Goal: Task Accomplishment & Management: Complete application form

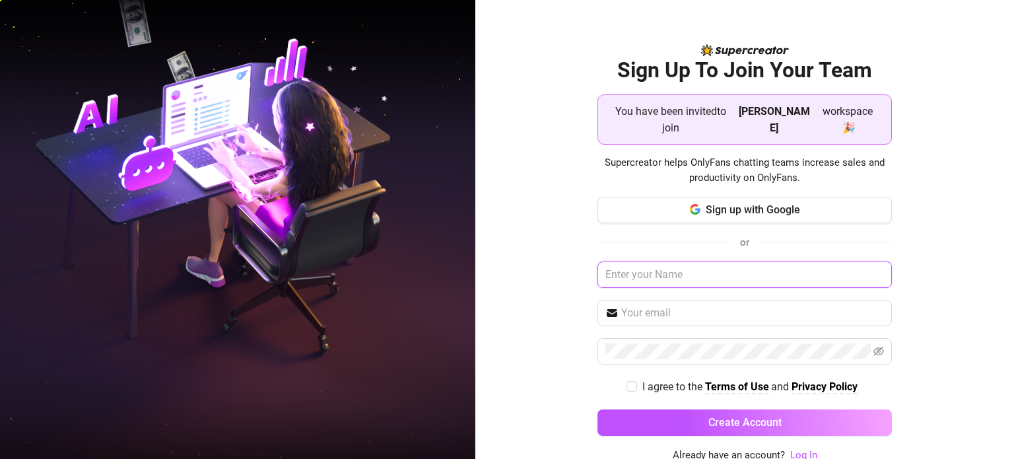
click at [653, 261] on input "text" at bounding box center [744, 274] width 294 height 26
type input "Team [PERSON_NAME]"
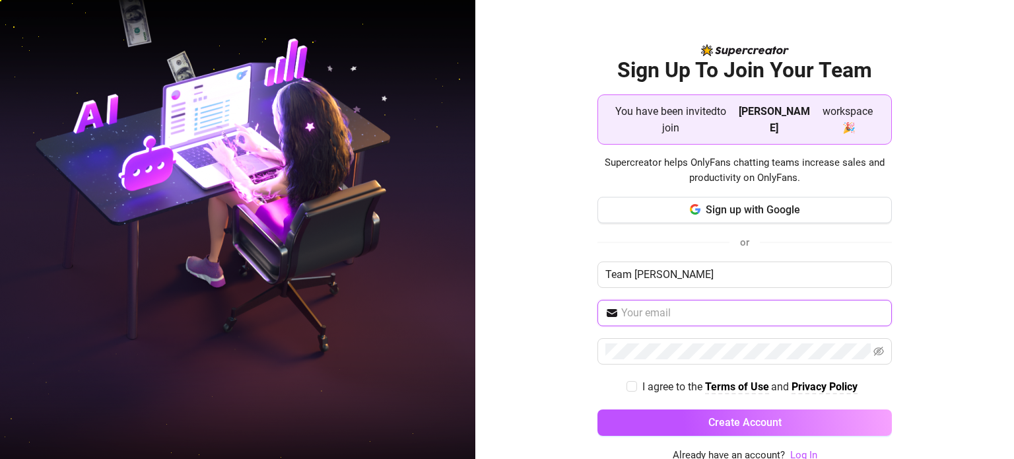
click at [662, 305] on input "text" at bounding box center [752, 313] width 263 height 16
drag, startPoint x: 718, startPoint y: 294, endPoint x: 647, endPoint y: 300, distance: 71.5
click at [717, 305] on input "[EMAIL_ADDRESS][DOMAIN_NAME]" at bounding box center [752, 313] width 263 height 16
type input "[EMAIL_ADDRESS][DOMAIN_NAME]"
drag, startPoint x: 629, startPoint y: 368, endPoint x: 629, endPoint y: 387, distance: 19.1
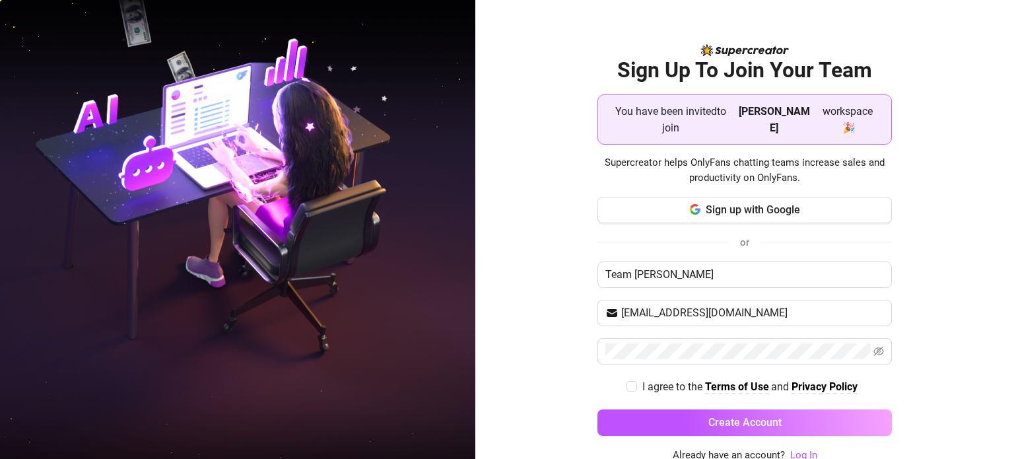
click at [629, 381] on input "I agree to the Terms of Use and Privacy Policy" at bounding box center [630, 385] width 9 height 9
checkbox input "true"
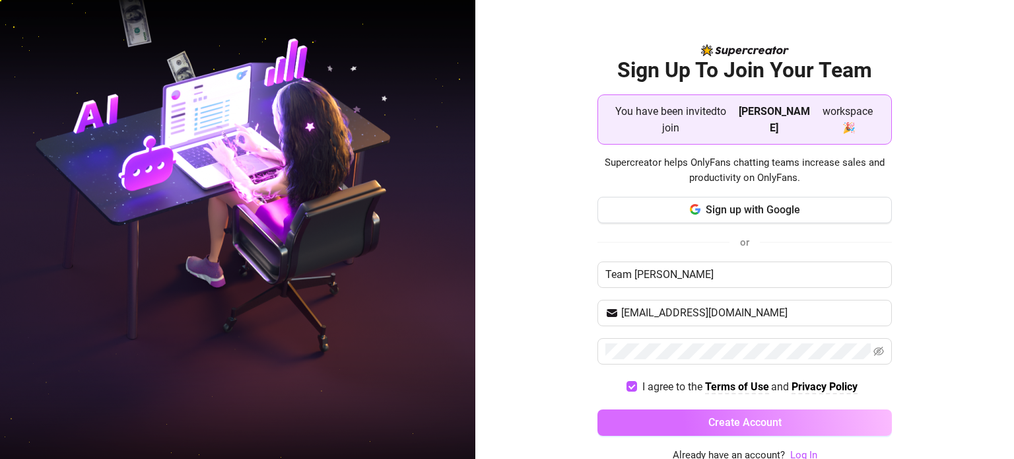
drag, startPoint x: 635, startPoint y: 399, endPoint x: 631, endPoint y: 405, distance: 7.1
click at [636, 409] on button "Create Account" at bounding box center [744, 422] width 294 height 26
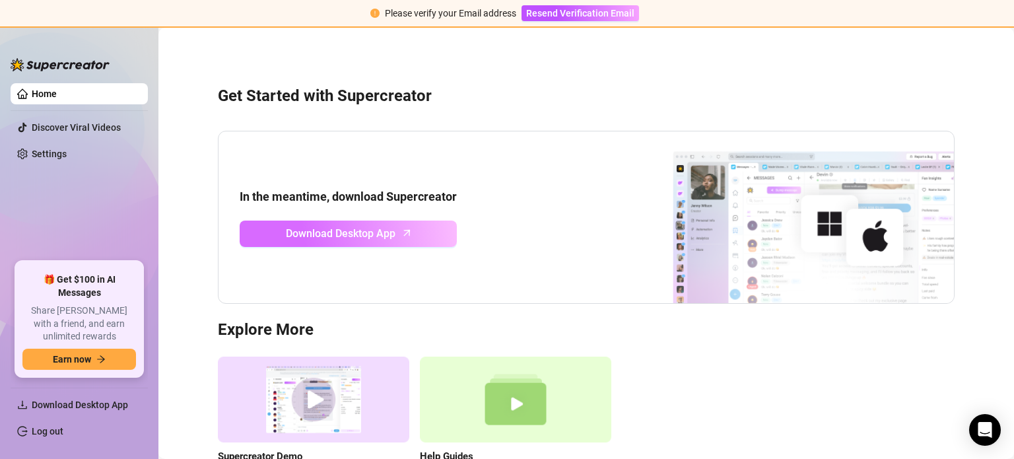
click at [372, 232] on span "Download Desktop App" at bounding box center [341, 233] width 110 height 16
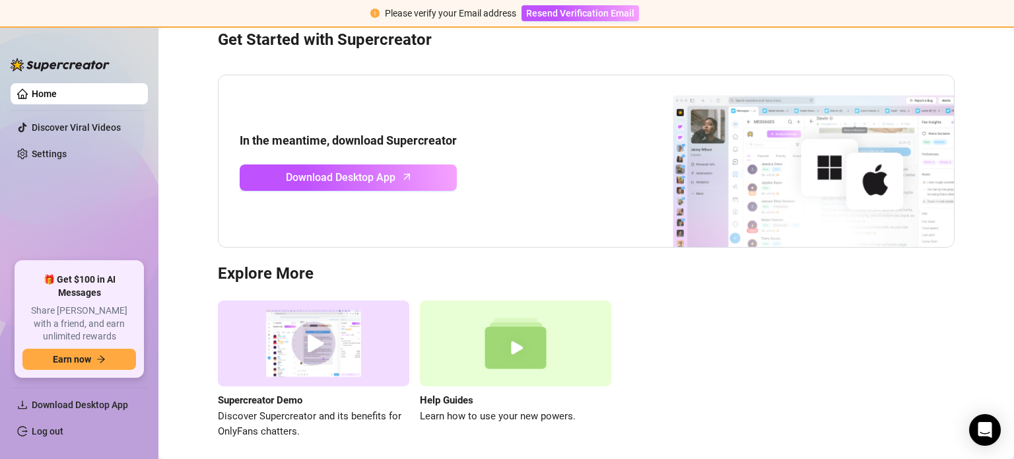
scroll to position [108, 0]
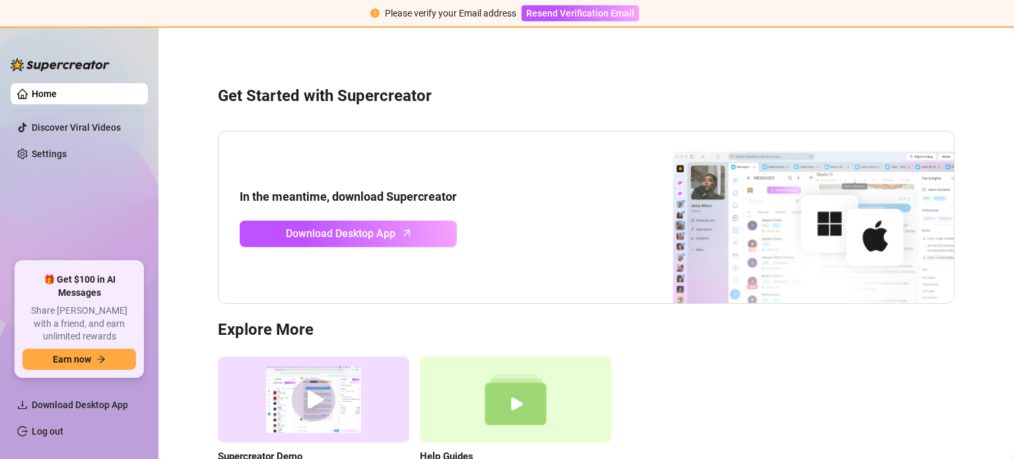
click at [1001, 340] on main "Get Started with Supercreator In the meantime, download Supercreator Download D…" at bounding box center [585, 298] width 855 height 541
